Goal: Check status: Check status

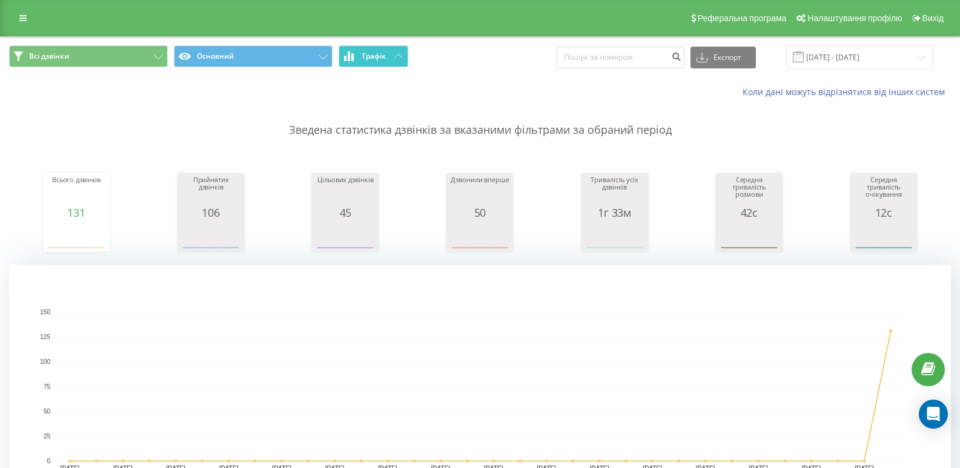
click at [356, 64] on button "Графік" at bounding box center [373, 56] width 70 height 22
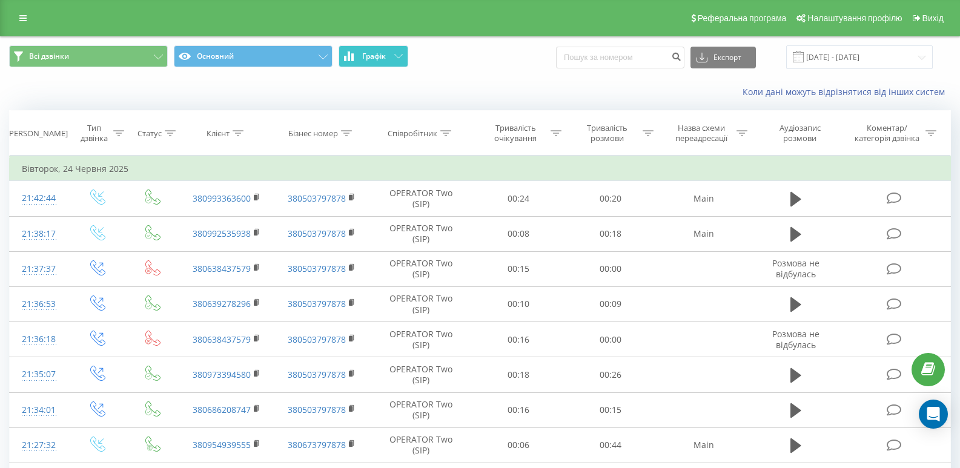
click at [356, 64] on button "Графік" at bounding box center [373, 56] width 70 height 22
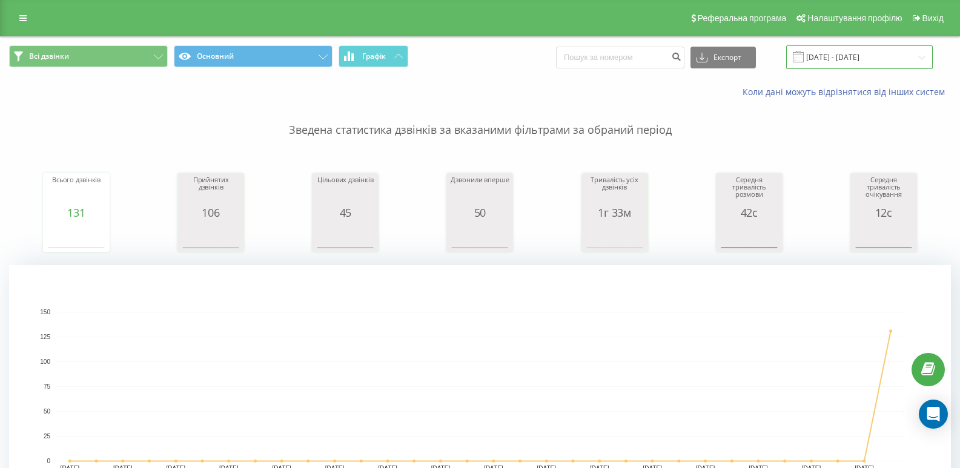
click at [865, 50] on input "[DATE] - [DATE]" at bounding box center [859, 57] width 147 height 24
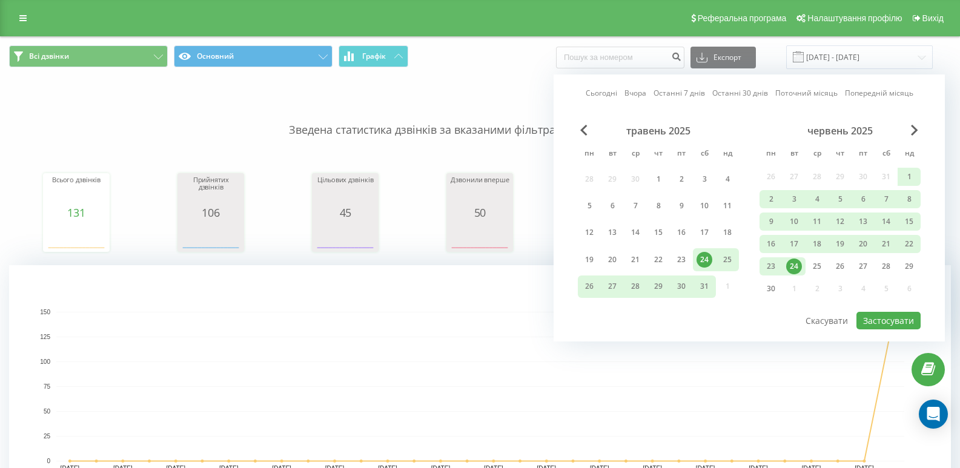
click at [909, 125] on div "червень 2025" at bounding box center [839, 131] width 161 height 12
click at [913, 129] on span "Next Month" at bounding box center [914, 130] width 7 height 11
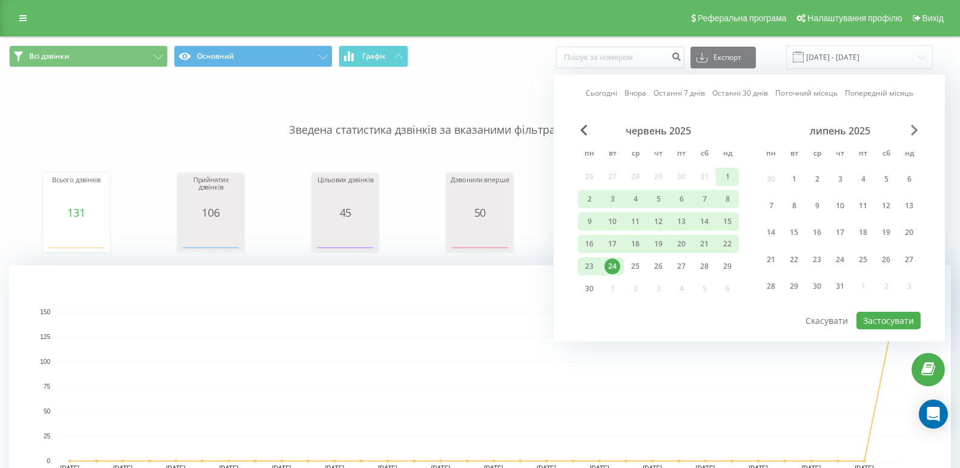
click at [913, 129] on span "Next Month" at bounding box center [914, 130] width 7 height 11
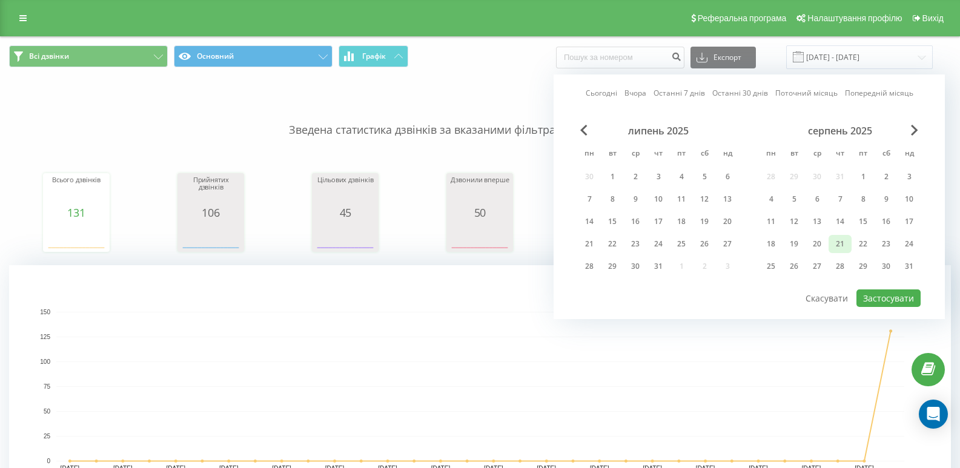
click at [841, 246] on div "21" at bounding box center [840, 244] width 16 height 16
click at [878, 292] on button "Застосувати" at bounding box center [888, 298] width 64 height 18
type input "[DATE] - [DATE]"
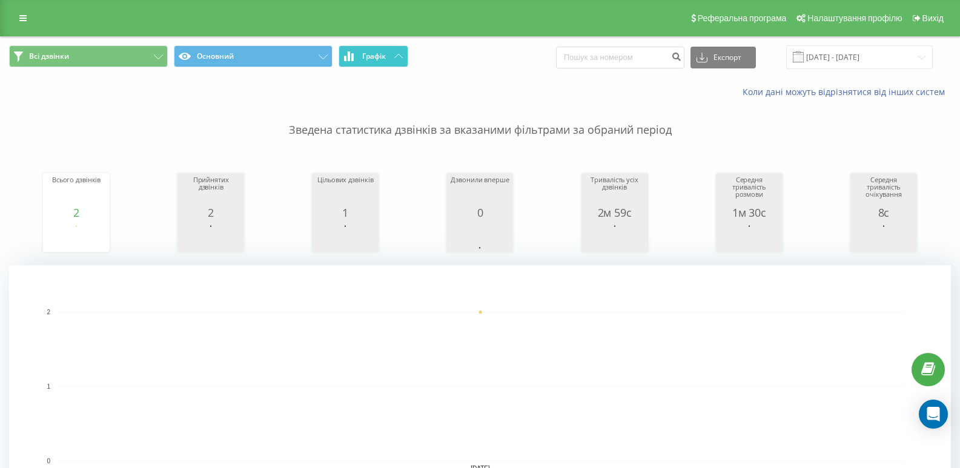
click at [395, 53] on button "Графік" at bounding box center [373, 56] width 70 height 22
click at [394, 53] on button "Графік" at bounding box center [373, 56] width 70 height 22
click at [357, 53] on button "Графік" at bounding box center [373, 56] width 70 height 22
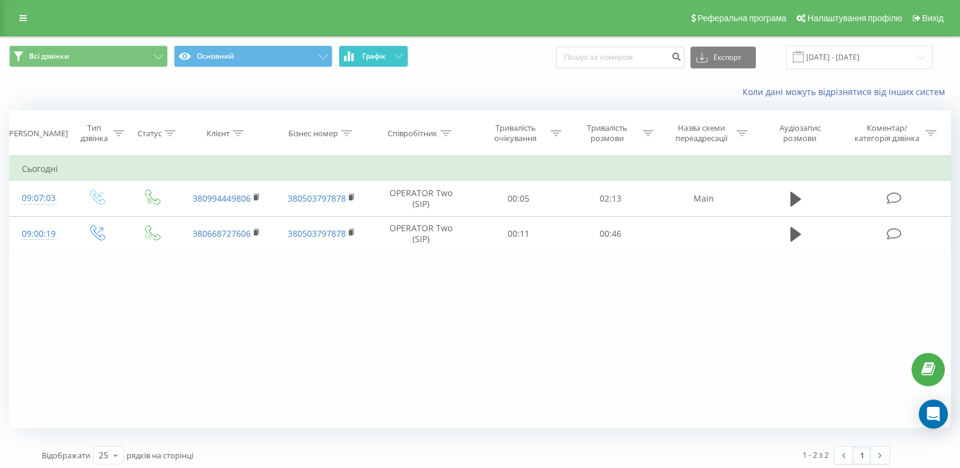
click at [357, 53] on button "Графік" at bounding box center [373, 56] width 70 height 22
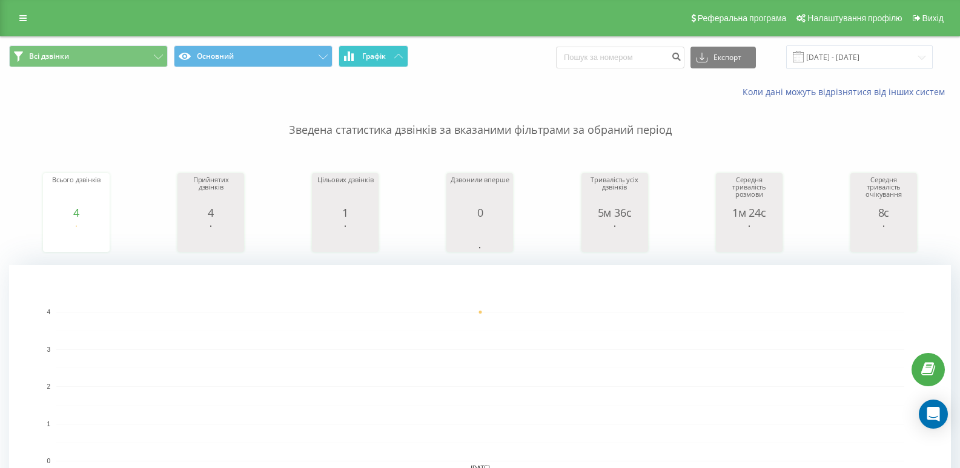
click at [380, 61] on span "Графік" at bounding box center [374, 56] width 24 height 8
click at [380, 60] on span "Графік" at bounding box center [374, 56] width 24 height 8
click at [382, 47] on button "Графік" at bounding box center [373, 56] width 70 height 22
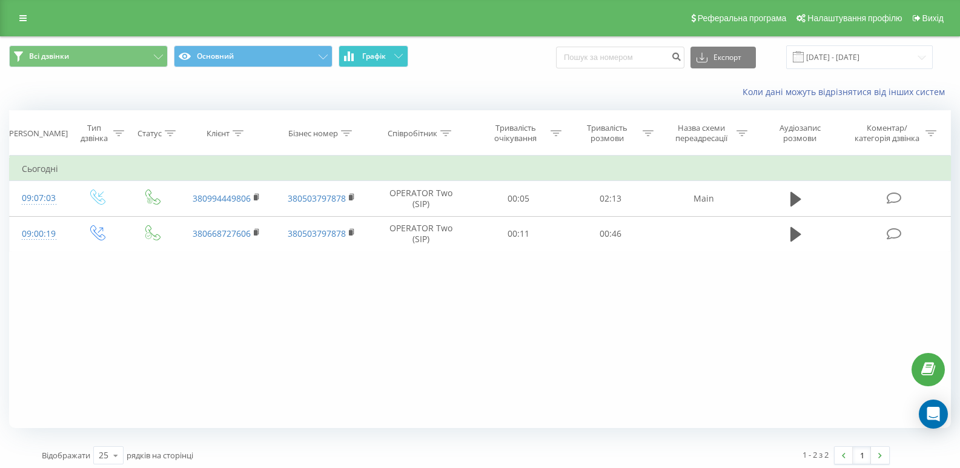
click at [381, 47] on button "Графік" at bounding box center [373, 56] width 70 height 22
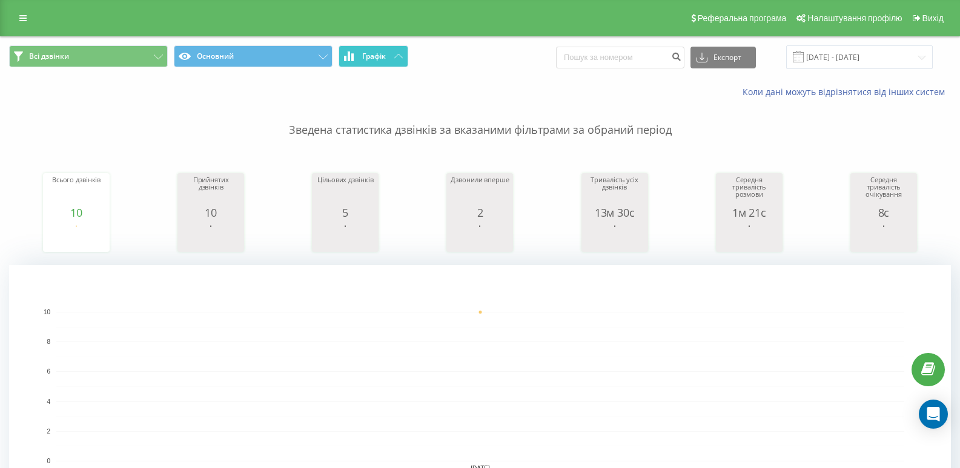
click at [353, 49] on button "Графік" at bounding box center [373, 56] width 70 height 22
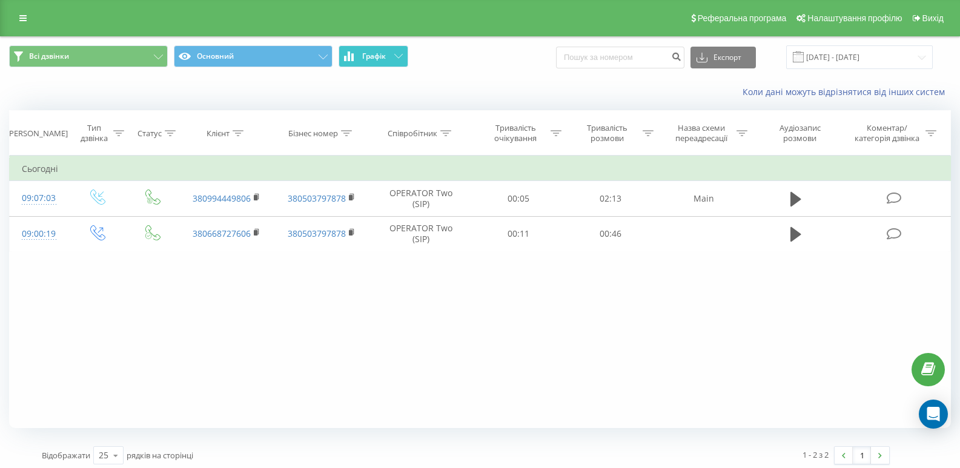
click at [353, 49] on button "Графік" at bounding box center [373, 56] width 70 height 22
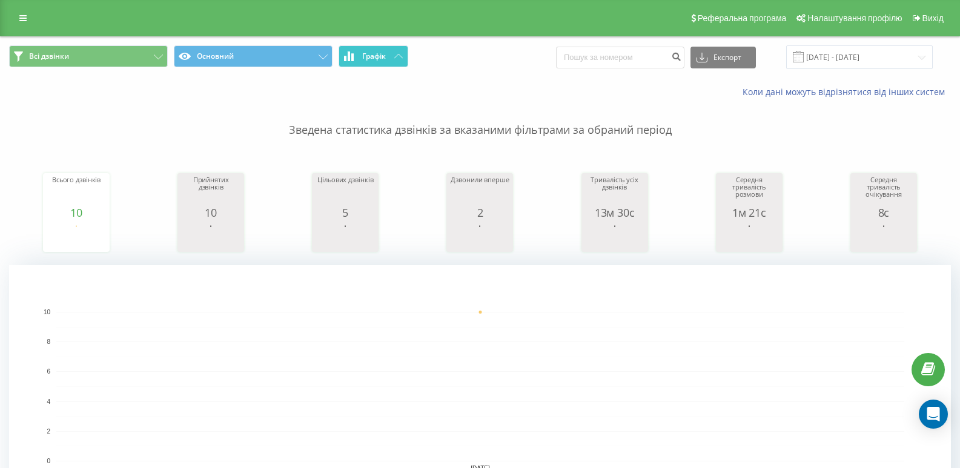
click at [369, 59] on span "Графік" at bounding box center [374, 56] width 24 height 8
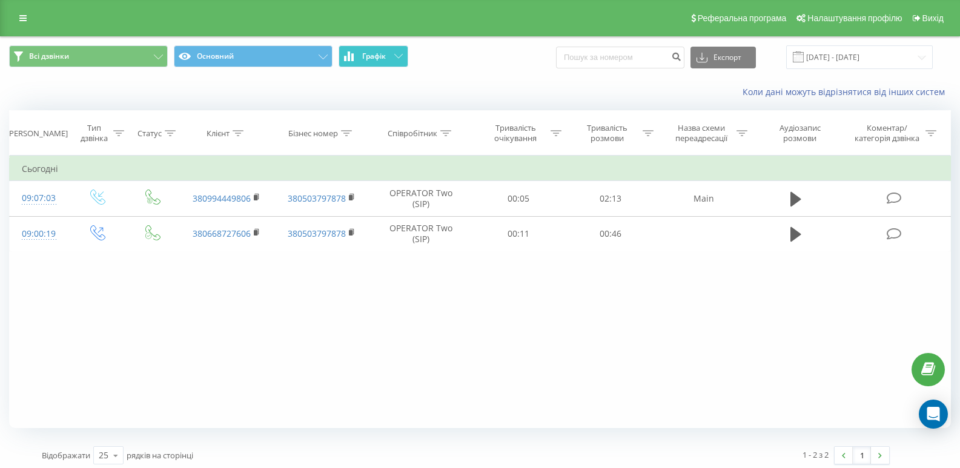
click at [369, 59] on span "Графік" at bounding box center [374, 56] width 24 height 8
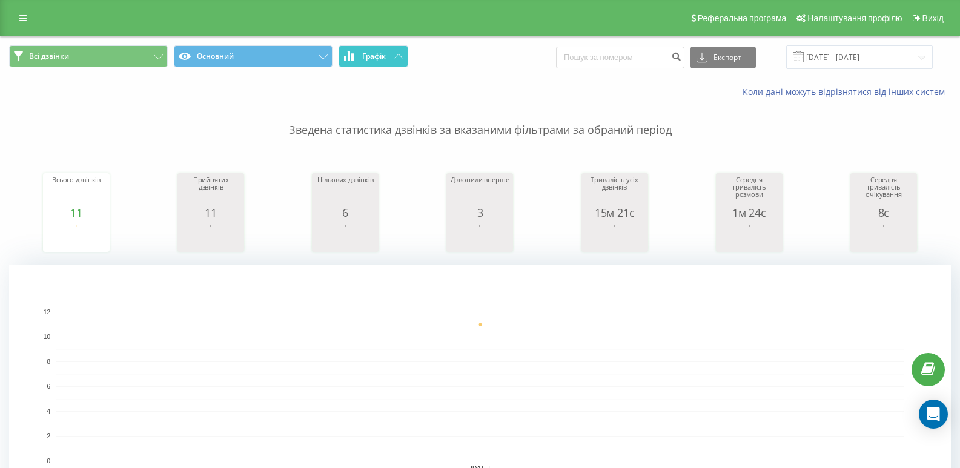
click at [395, 57] on icon at bounding box center [398, 56] width 8 height 4
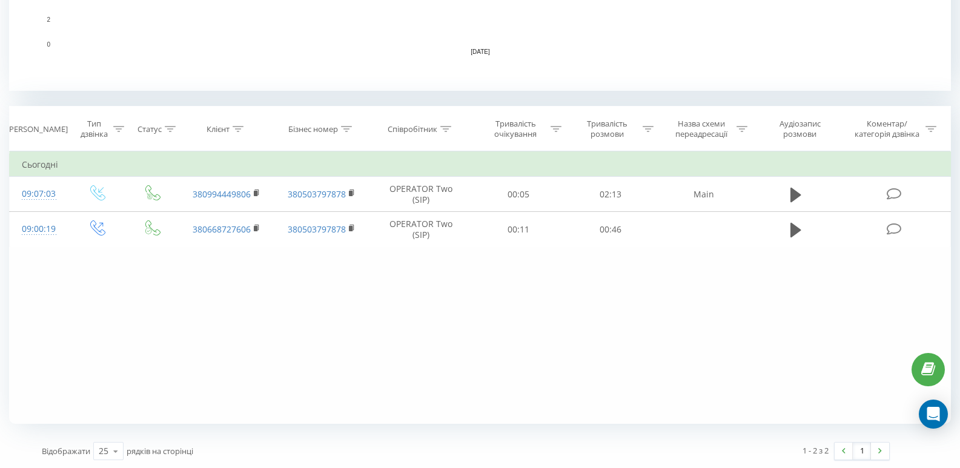
scroll to position [418, 0]
click at [110, 444] on icon at bounding box center [116, 450] width 18 height 24
click at [110, 380] on div "10" at bounding box center [108, 380] width 29 height 18
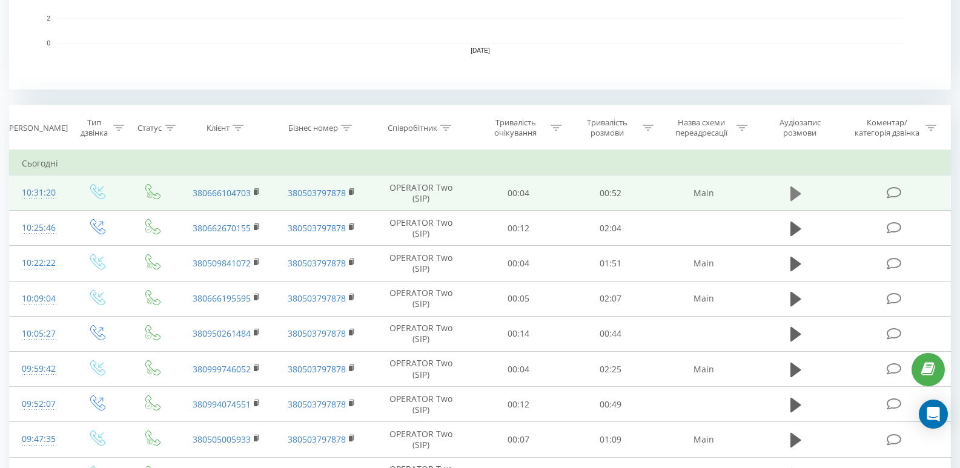
click at [800, 194] on icon at bounding box center [795, 193] width 11 height 15
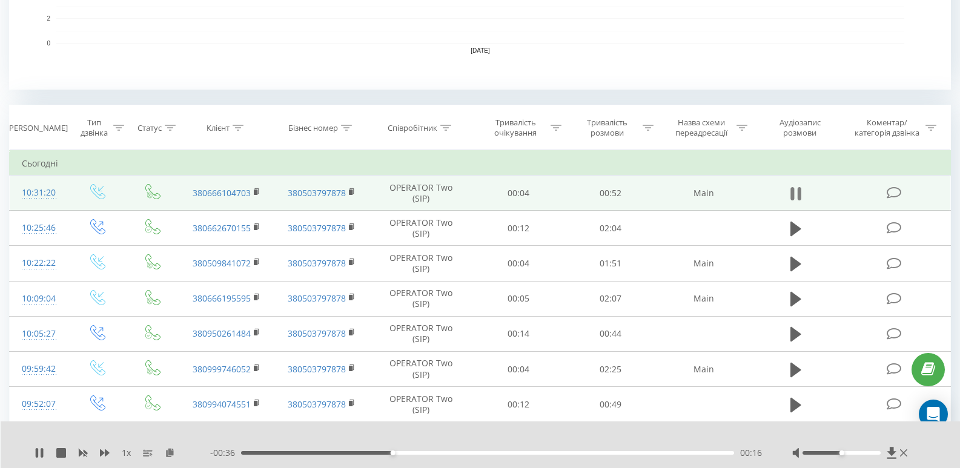
click at [794, 197] on icon at bounding box center [792, 193] width 4 height 13
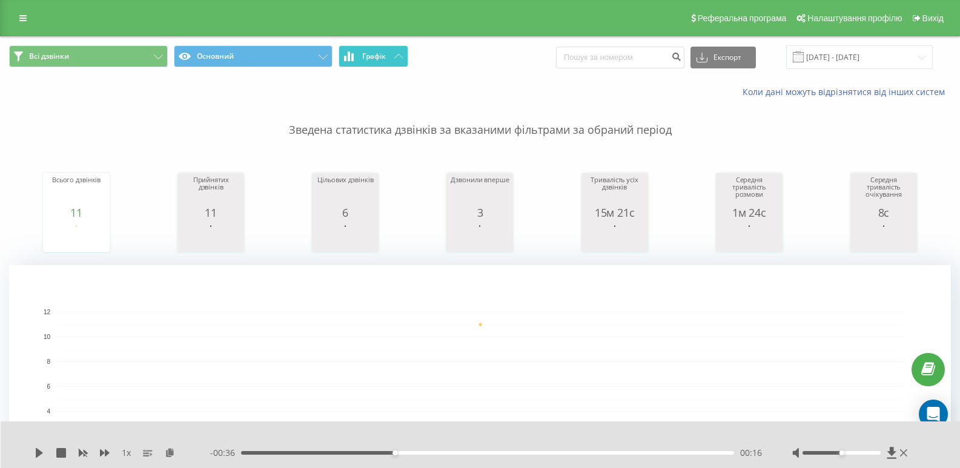
click at [375, 56] on span "Графік" at bounding box center [374, 56] width 24 height 8
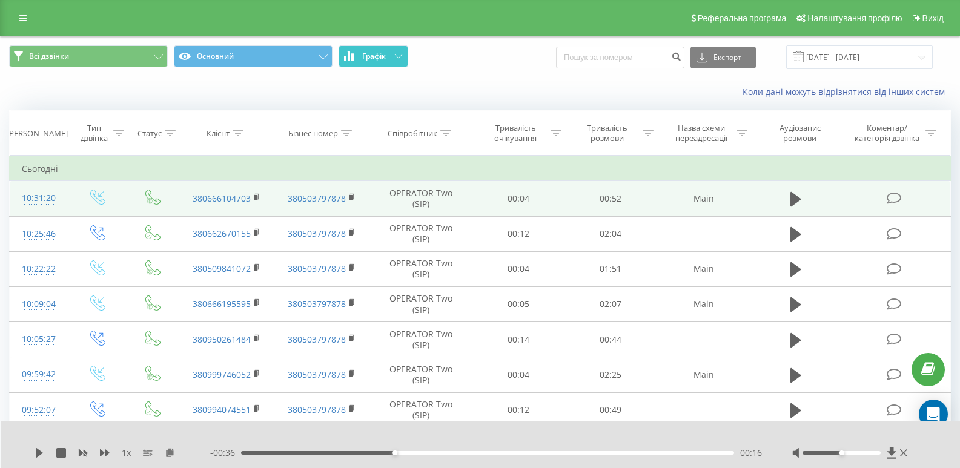
click at [375, 56] on span "Графік" at bounding box center [374, 56] width 24 height 8
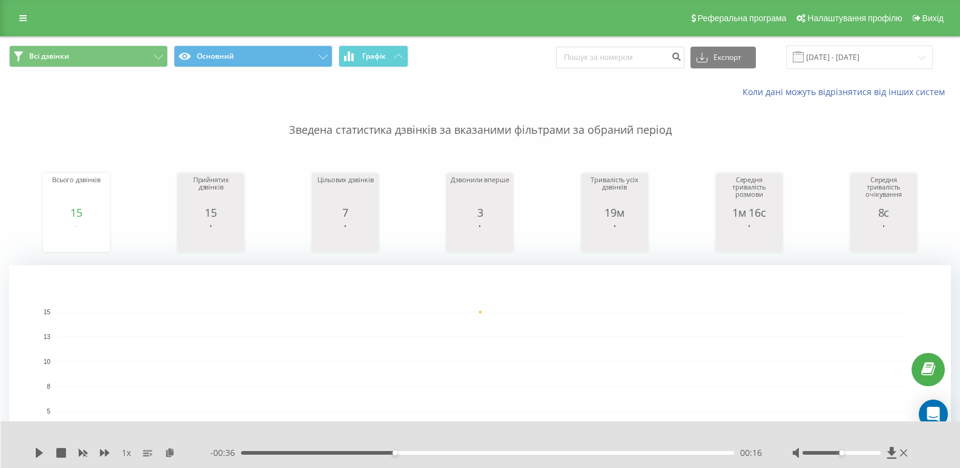
click at [366, 38] on div "Всі дзвінки Основний Графік Експорт .csv .xls .xlsx [DATE] - [DATE]" at bounding box center [480, 57] width 958 height 41
click at [375, 48] on button "Графік" at bounding box center [373, 56] width 70 height 22
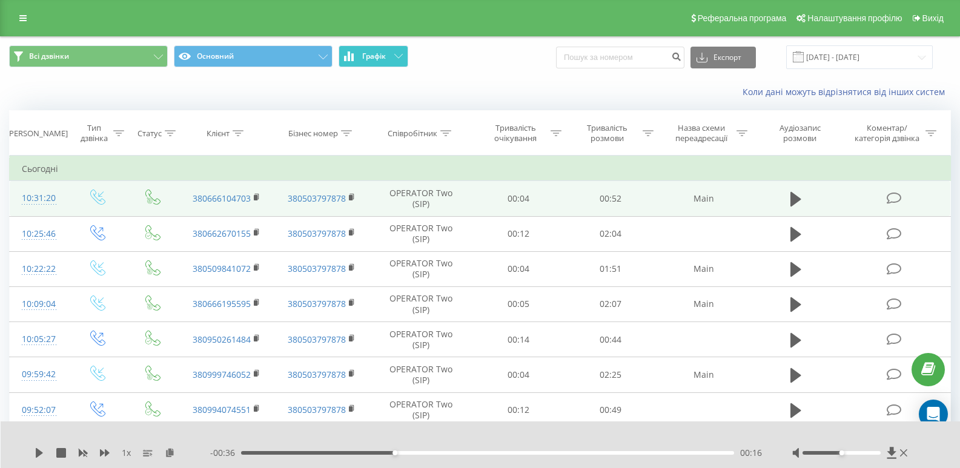
drag, startPoint x: 375, startPoint y: 48, endPoint x: 262, endPoint y: 88, distance: 119.5
click at [375, 48] on button "Графік" at bounding box center [373, 56] width 70 height 22
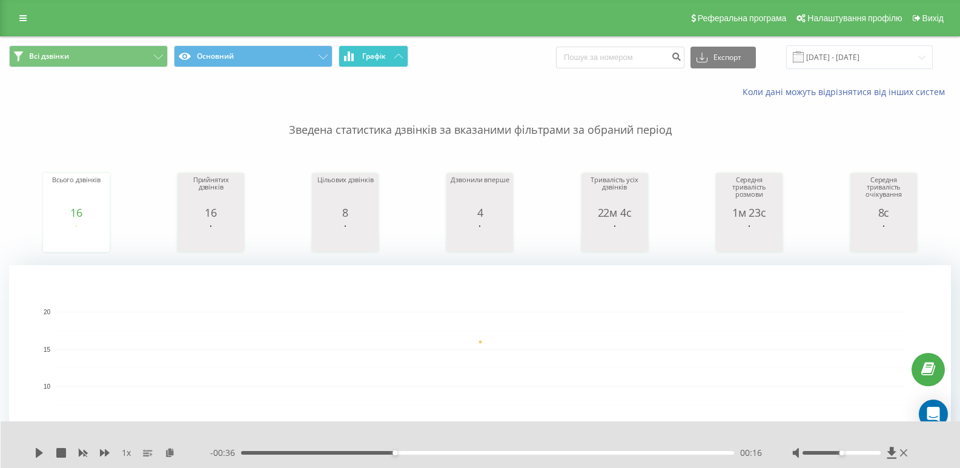
click at [364, 61] on span "Графік" at bounding box center [374, 56] width 24 height 8
click at [384, 62] on button "Графік" at bounding box center [373, 56] width 70 height 22
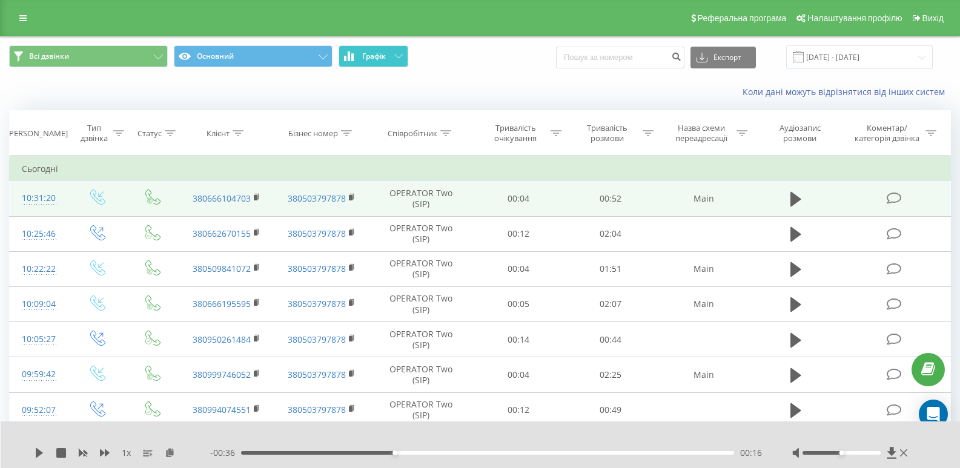
click at [384, 62] on button "Графік" at bounding box center [373, 56] width 70 height 22
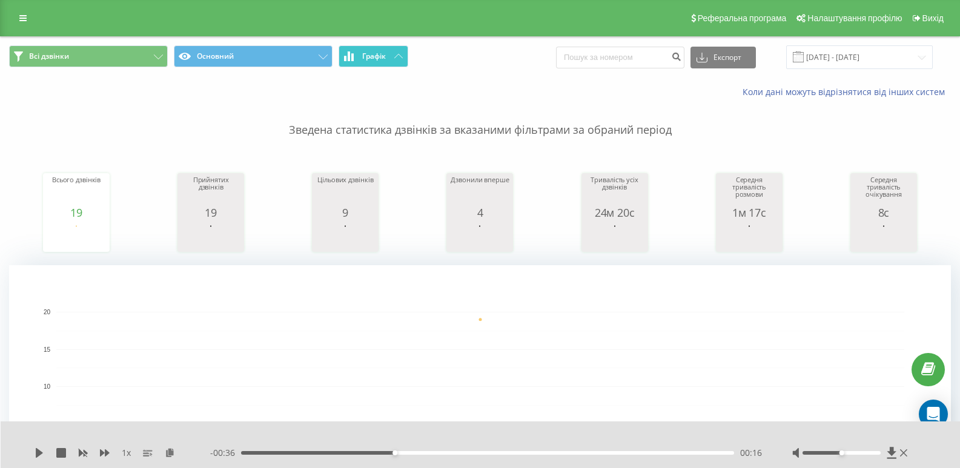
click at [392, 54] on button "Графік" at bounding box center [373, 56] width 70 height 22
click at [407, 49] on button "Графік" at bounding box center [373, 56] width 70 height 22
click at [405, 51] on button "Графік" at bounding box center [373, 56] width 70 height 22
click at [372, 50] on button "Графік" at bounding box center [373, 56] width 70 height 22
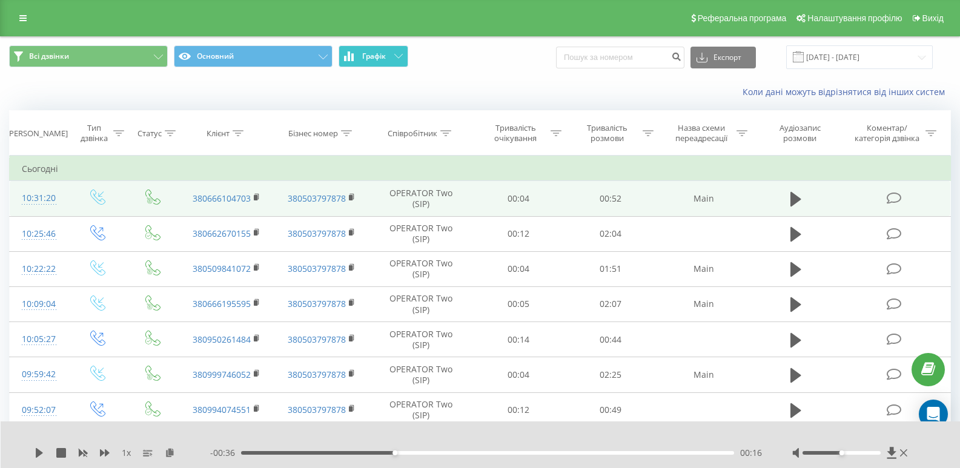
click at [372, 50] on button "Графік" at bounding box center [373, 56] width 70 height 22
